Goal: Task Accomplishment & Management: Use online tool/utility

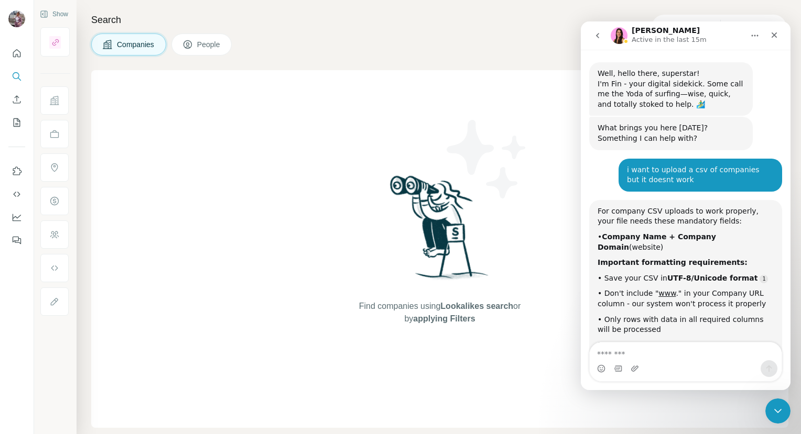
scroll to position [1901, 0]
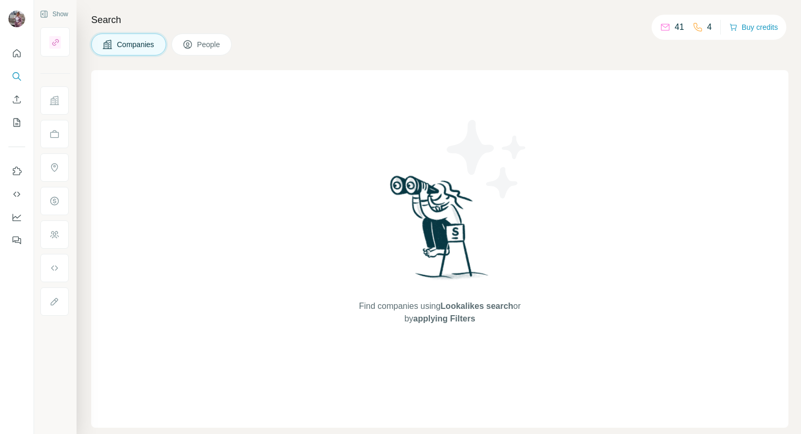
click at [662, 28] on icon at bounding box center [665, 27] width 10 height 10
click at [660, 28] on icon at bounding box center [665, 27] width 10 height 10
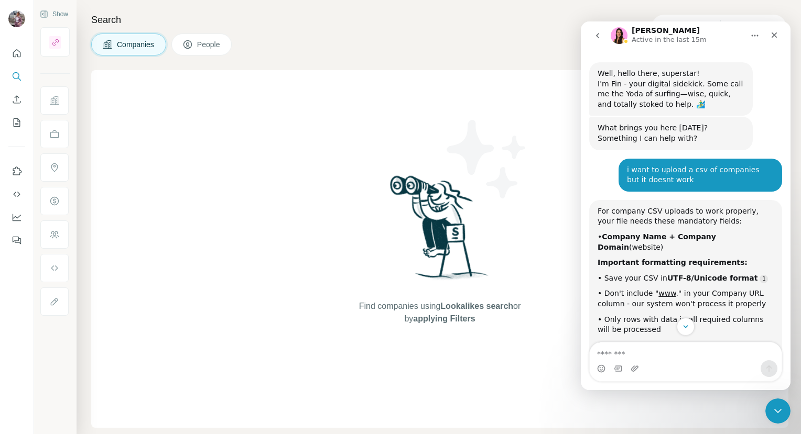
click at [623, 39] on img "Intercom messenger" at bounding box center [619, 35] width 17 height 17
click at [618, 34] on img "Intercom messenger" at bounding box center [619, 35] width 17 height 17
click at [639, 31] on h1 "[PERSON_NAME]" at bounding box center [665, 31] width 68 height 8
click at [598, 35] on icon "go back" at bounding box center [597, 35] width 8 height 8
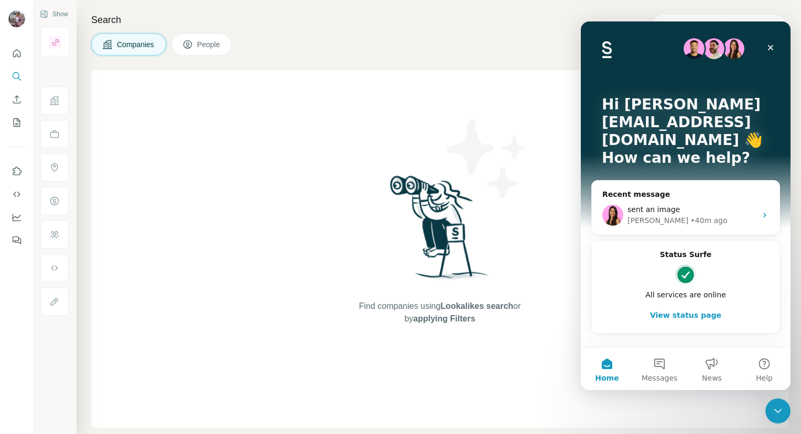
click at [690, 305] on button "View status page" at bounding box center [685, 315] width 167 height 21
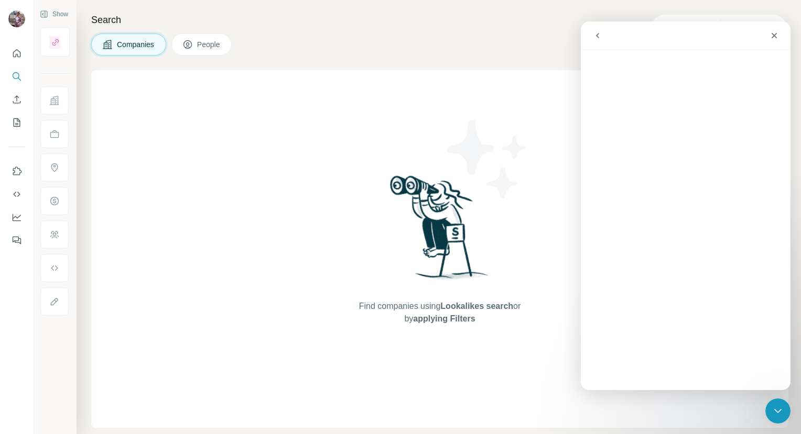
click at [597, 36] on icon "go back" at bounding box center [597, 35] width 3 height 5
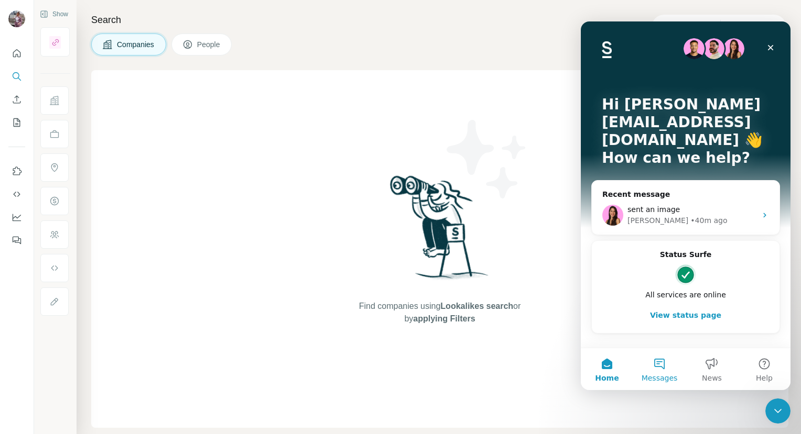
click at [658, 364] on button "Messages" at bounding box center [659, 369] width 52 height 42
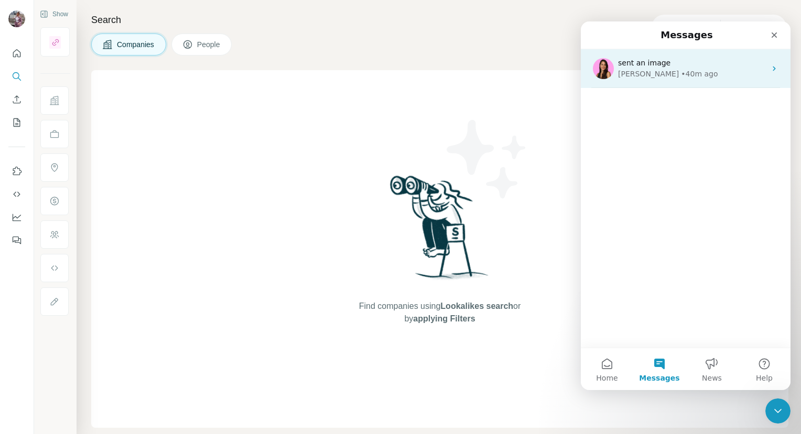
click at [750, 72] on div "Aurélie • 40m ago" at bounding box center [692, 74] width 148 height 11
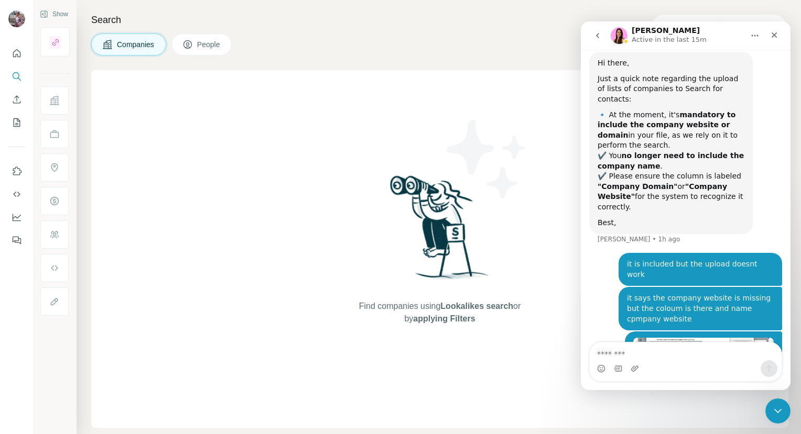
scroll to position [1901, 0]
click at [17, 82] on button "Search" at bounding box center [16, 76] width 17 height 19
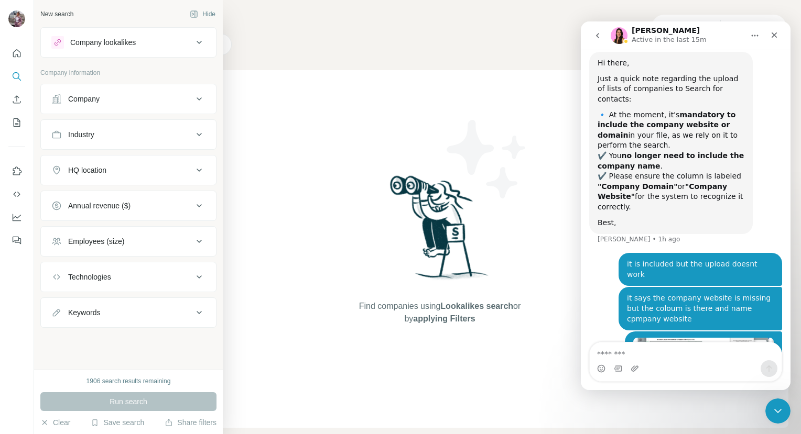
click at [97, 101] on div "Company" at bounding box center [83, 99] width 31 height 10
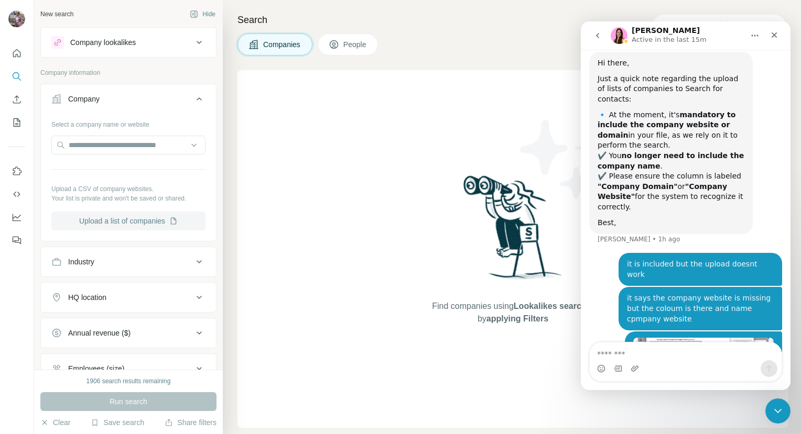
click at [160, 221] on button "Upload a list of companies" at bounding box center [128, 221] width 154 height 19
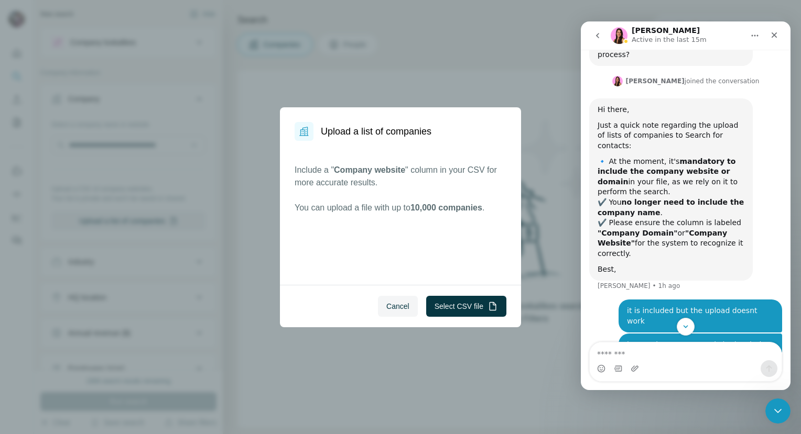
scroll to position [1901, 0]
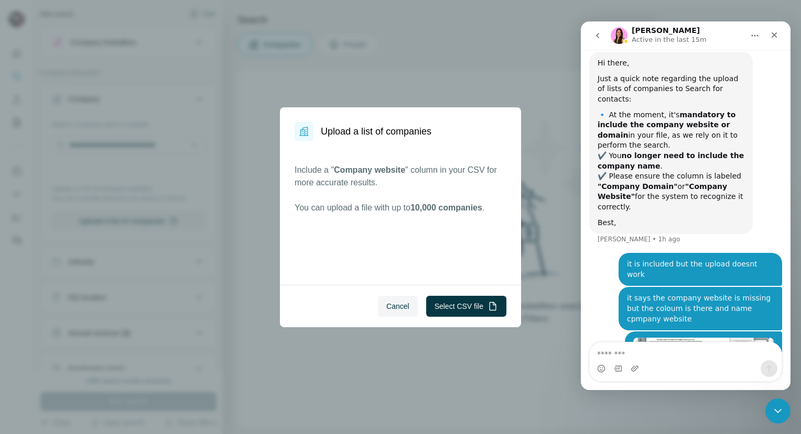
click at [759, 388] on img "brodbeck@iz-research.com says…" at bounding box center [703, 406] width 140 height 36
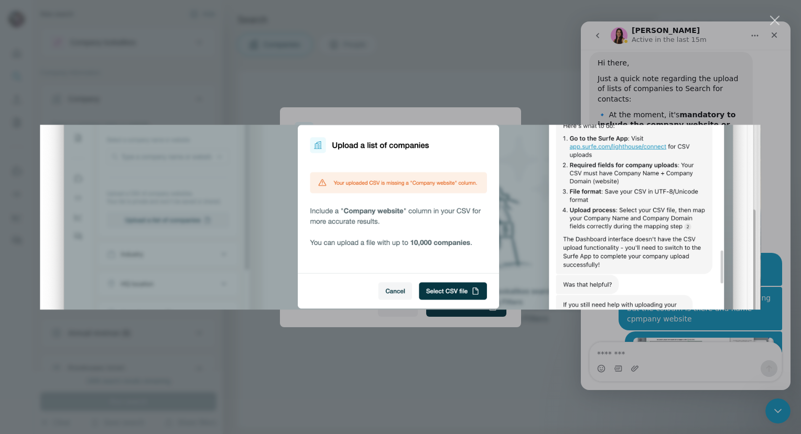
click at [716, 106] on div "Intercom messenger" at bounding box center [400, 217] width 801 height 434
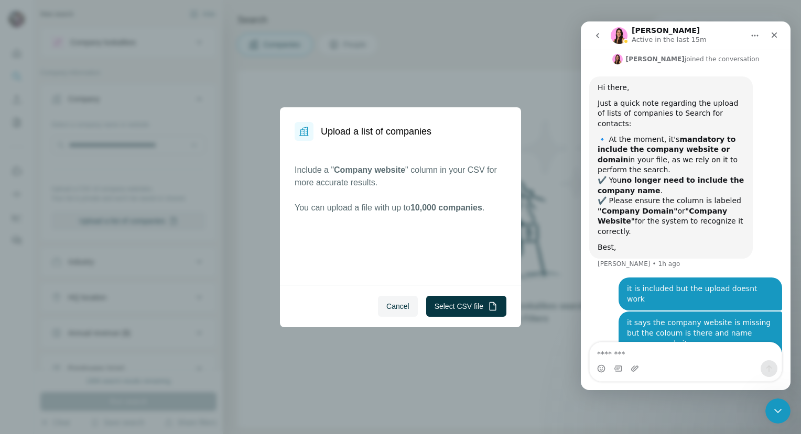
scroll to position [1901, 0]
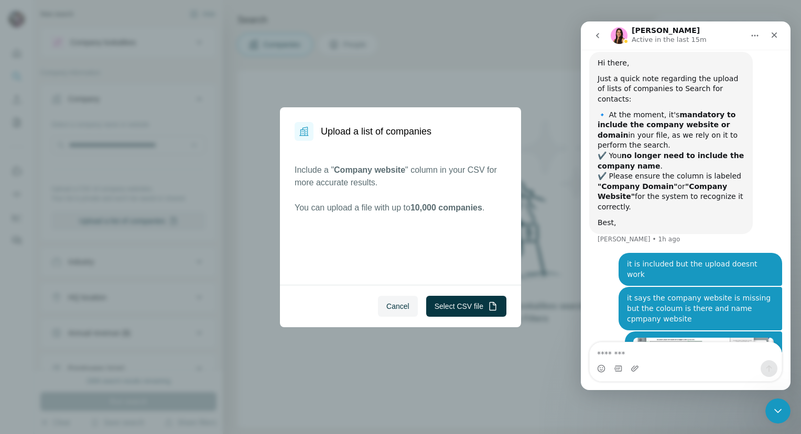
click at [640, 388] on img "brodbeck@iz-research.com says…" at bounding box center [703, 406] width 140 height 36
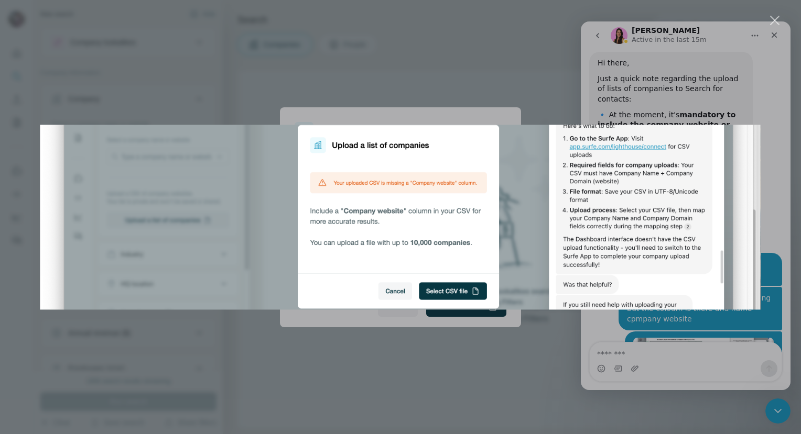
click at [363, 352] on div "Intercom messenger" at bounding box center [400, 217] width 801 height 434
